Goal: Task Accomplishment & Management: Manage account settings

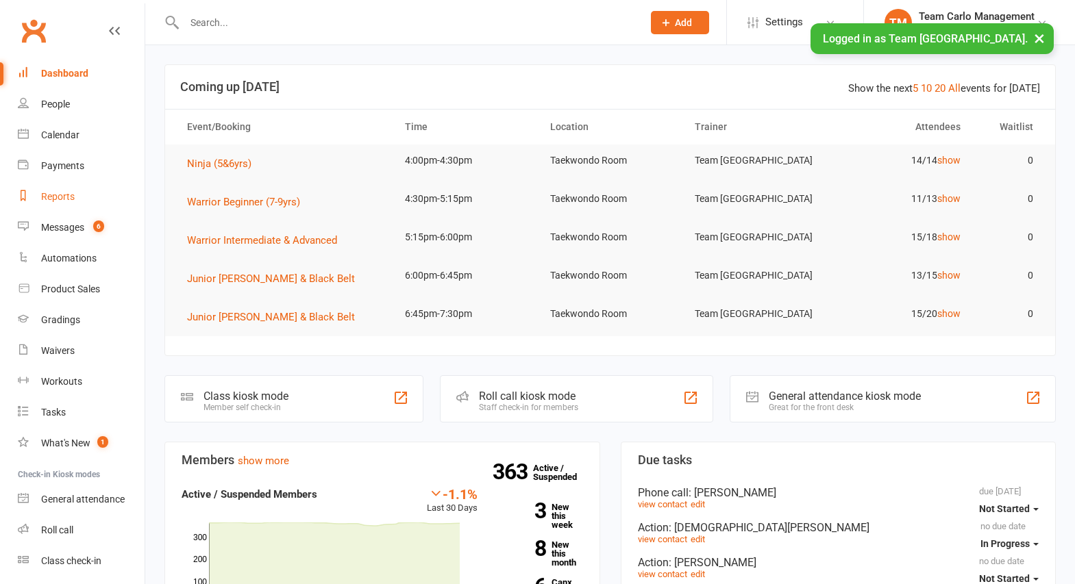
click at [58, 197] on div "Reports" at bounding box center [58, 196] width 34 height 11
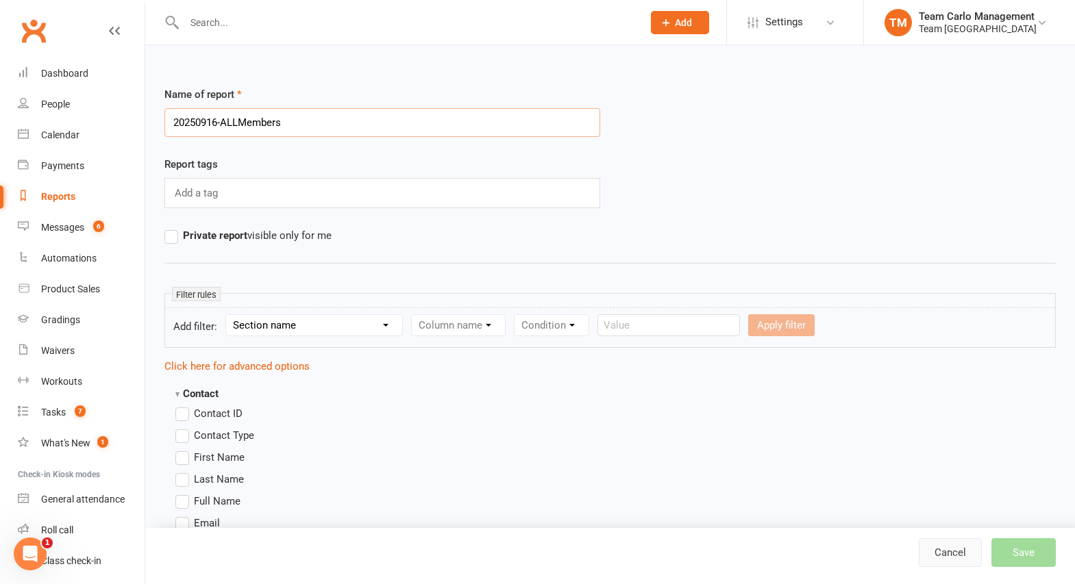
type input "20250916-ALLMembers"
click at [963, 547] on link "Cancel" at bounding box center [950, 553] width 63 height 29
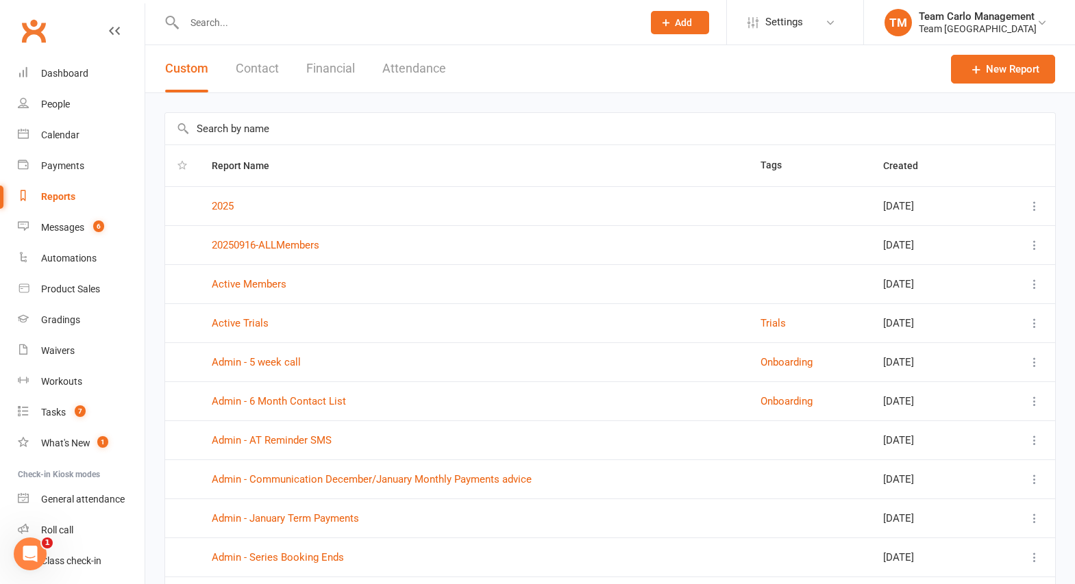
click at [1038, 240] on icon at bounding box center [1035, 245] width 14 height 14
click at [967, 319] on link "Remove" at bounding box center [964, 326] width 136 height 27
click at [1038, 243] on icon at bounding box center [1035, 245] width 14 height 14
click at [904, 326] on link "Remove" at bounding box center [964, 326] width 136 height 27
